Goal: Find contact information: Find contact information

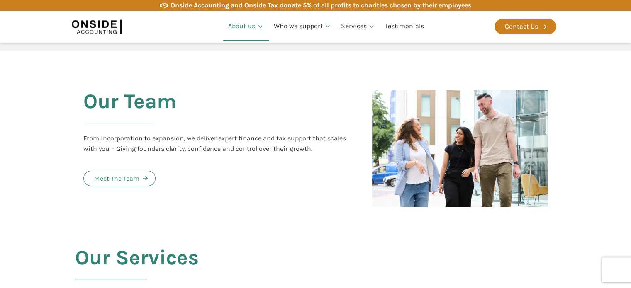
scroll to position [854, 0]
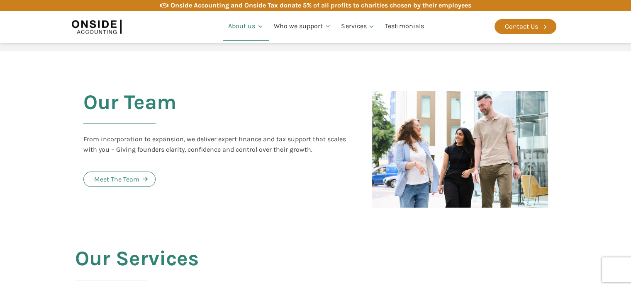
click at [469, 160] on img at bounding box center [460, 149] width 176 height 117
click at [118, 174] on div "Meet The Team" at bounding box center [116, 179] width 45 height 11
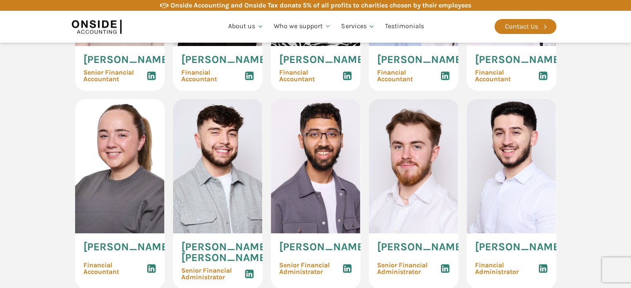
scroll to position [1179, 0]
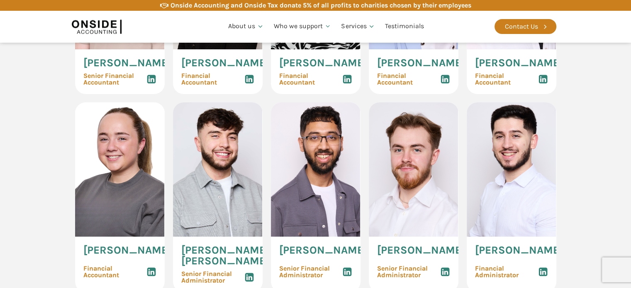
click at [542, 84] on icon at bounding box center [543, 79] width 10 height 10
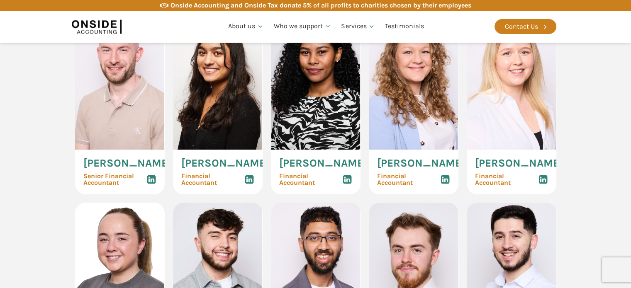
scroll to position [1082, 0]
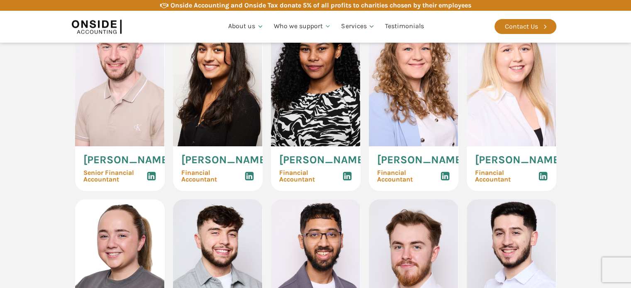
click at [347, 181] on use at bounding box center [346, 176] width 9 height 9
click at [26, 141] on section "Our Accountants Hannah Gillan Senior Client Manager Lewis Humphreys Client Mana…" at bounding box center [315, 194] width 631 height 826
click at [249, 181] on use at bounding box center [249, 176] width 9 height 9
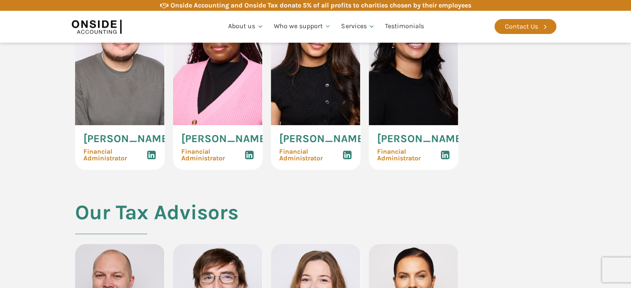
scroll to position [1492, 0]
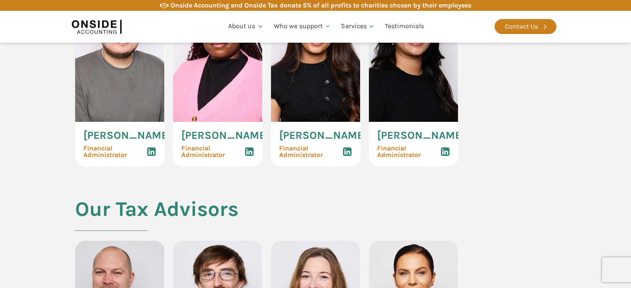
click at [151, 157] on icon at bounding box center [151, 152] width 10 height 10
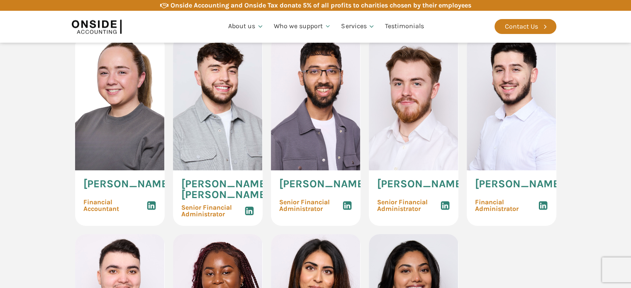
scroll to position [1261, 0]
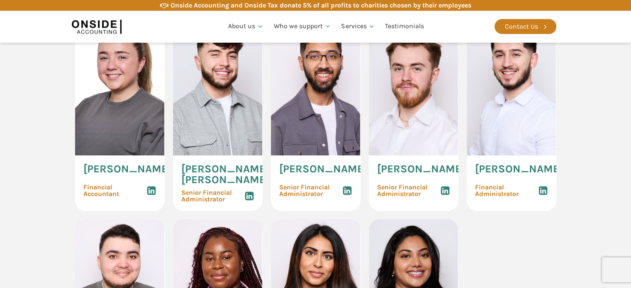
click at [151, 196] on icon at bounding box center [151, 191] width 10 height 10
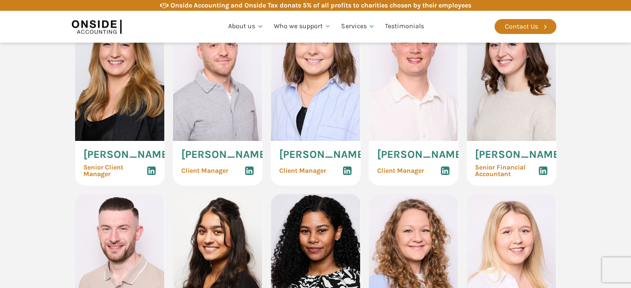
scroll to position [896, 0]
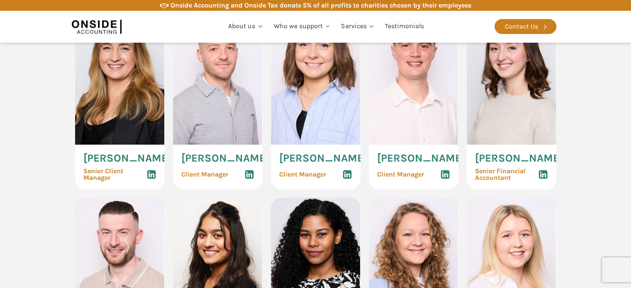
click at [542, 180] on icon at bounding box center [543, 175] width 10 height 10
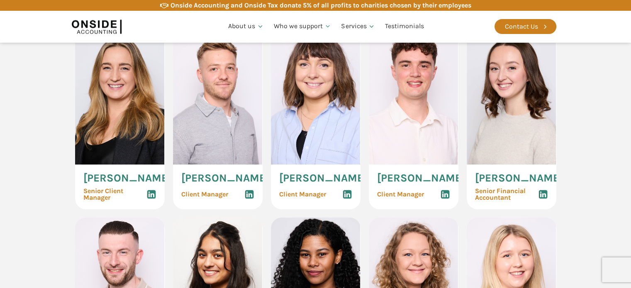
click at [446, 199] on icon at bounding box center [445, 194] width 10 height 10
